Goal: Navigation & Orientation: Go to known website

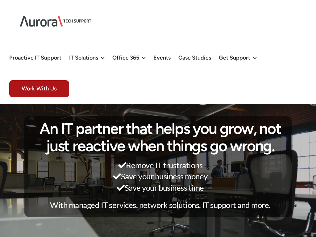
scroll to position [358, 0]
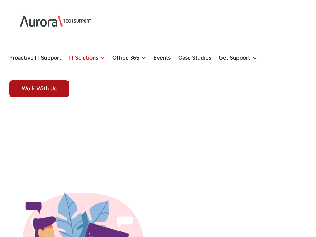
scroll to position [570, 0]
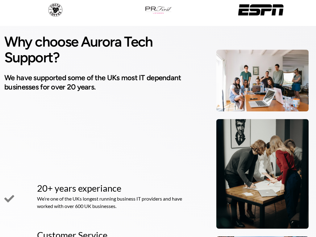
scroll to position [358, 0]
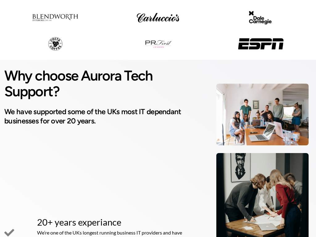
scroll to position [358, 0]
